Goal: Navigation & Orientation: Find specific page/section

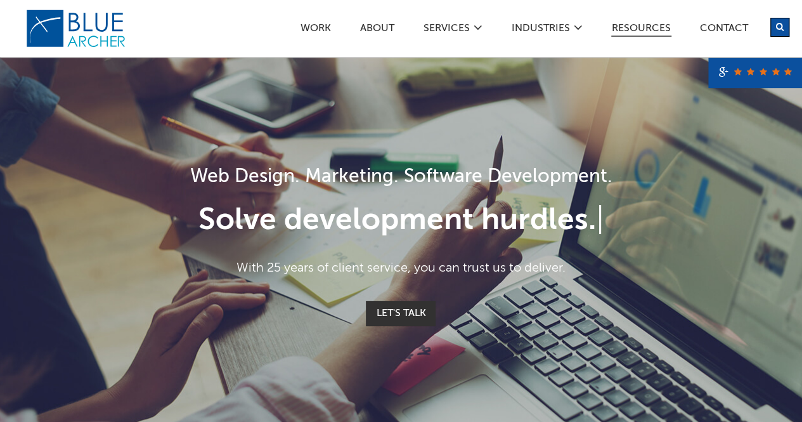
click at [635, 23] on link "Resources" at bounding box center [641, 29] width 60 height 13
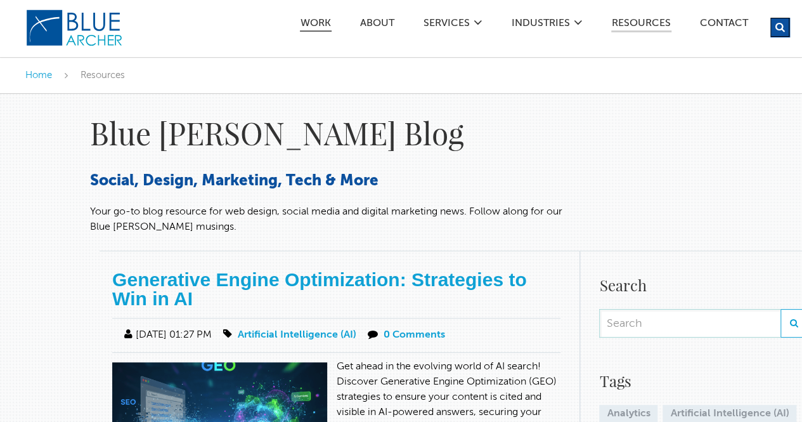
click at [310, 23] on link "Work" at bounding box center [316, 24] width 32 height 13
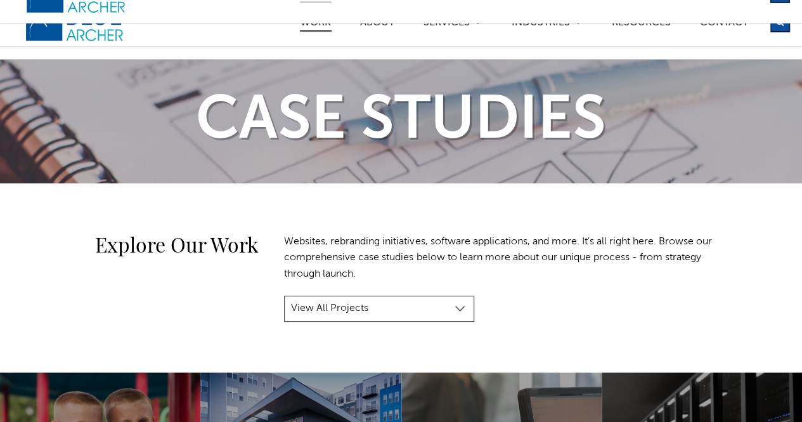
scroll to position [63, 0]
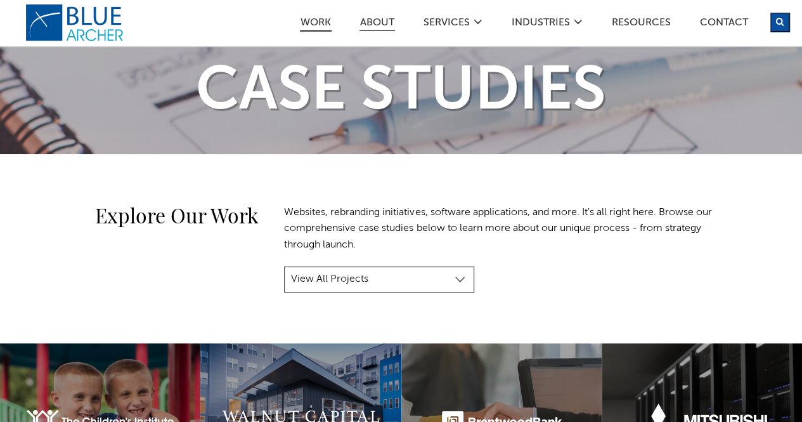
click at [379, 20] on link "ABOUT" at bounding box center [377, 24] width 36 height 13
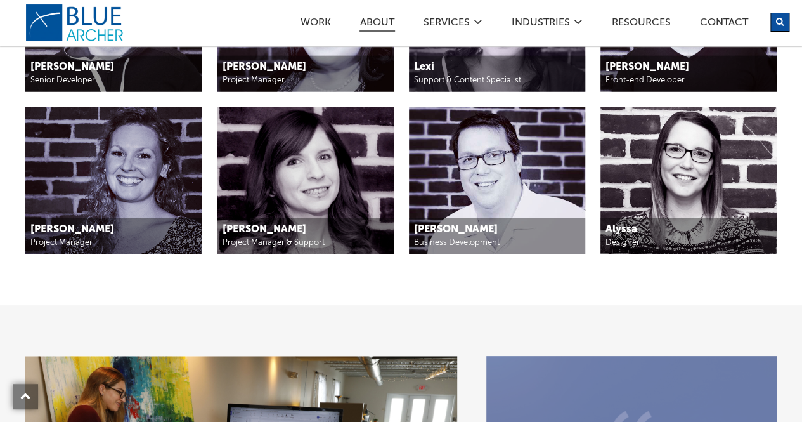
scroll to position [1395, 0]
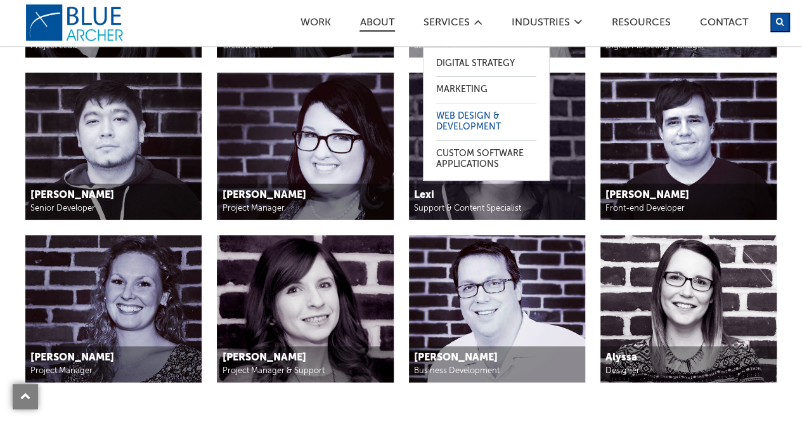
click at [458, 115] on link "Web Design & Development" at bounding box center [486, 121] width 100 height 37
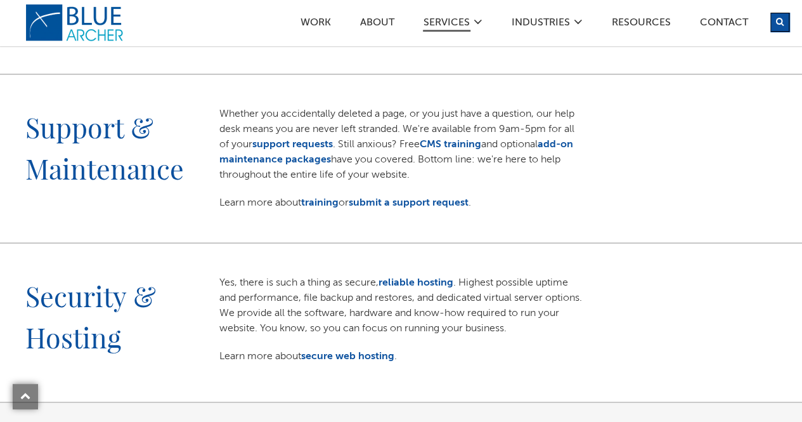
scroll to position [1521, 0]
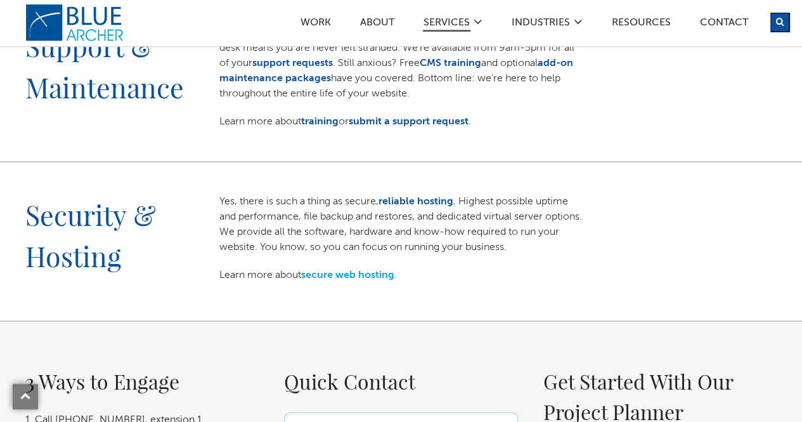
click at [347, 274] on link "secure web hosting" at bounding box center [347, 275] width 93 height 10
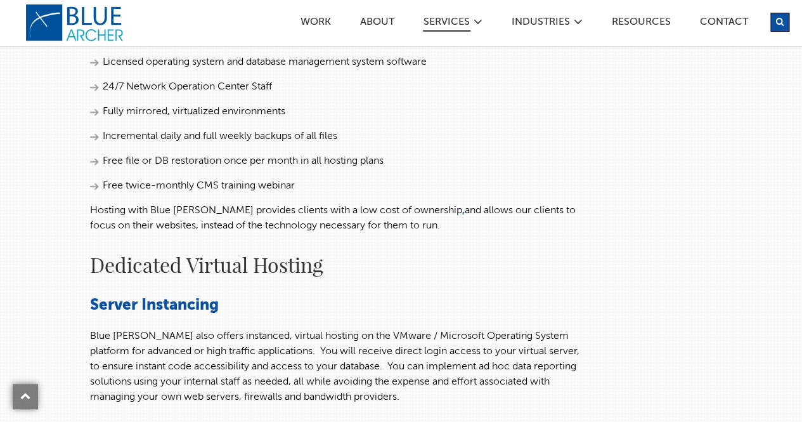
scroll to position [616, 0]
